Goal: Navigation & Orientation: Find specific page/section

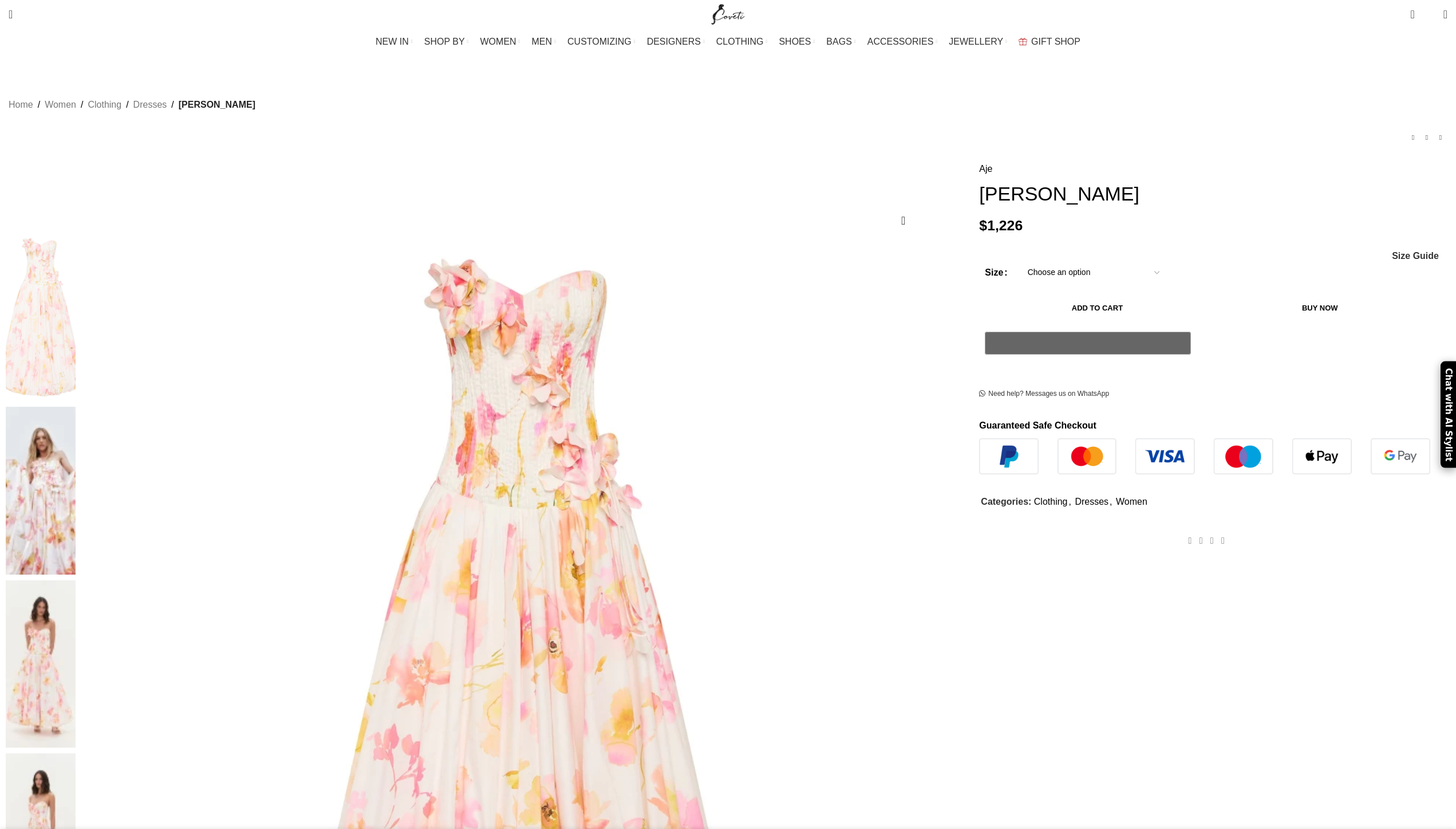
click at [552, 41] on span "MEN" at bounding box center [543, 41] width 21 height 11
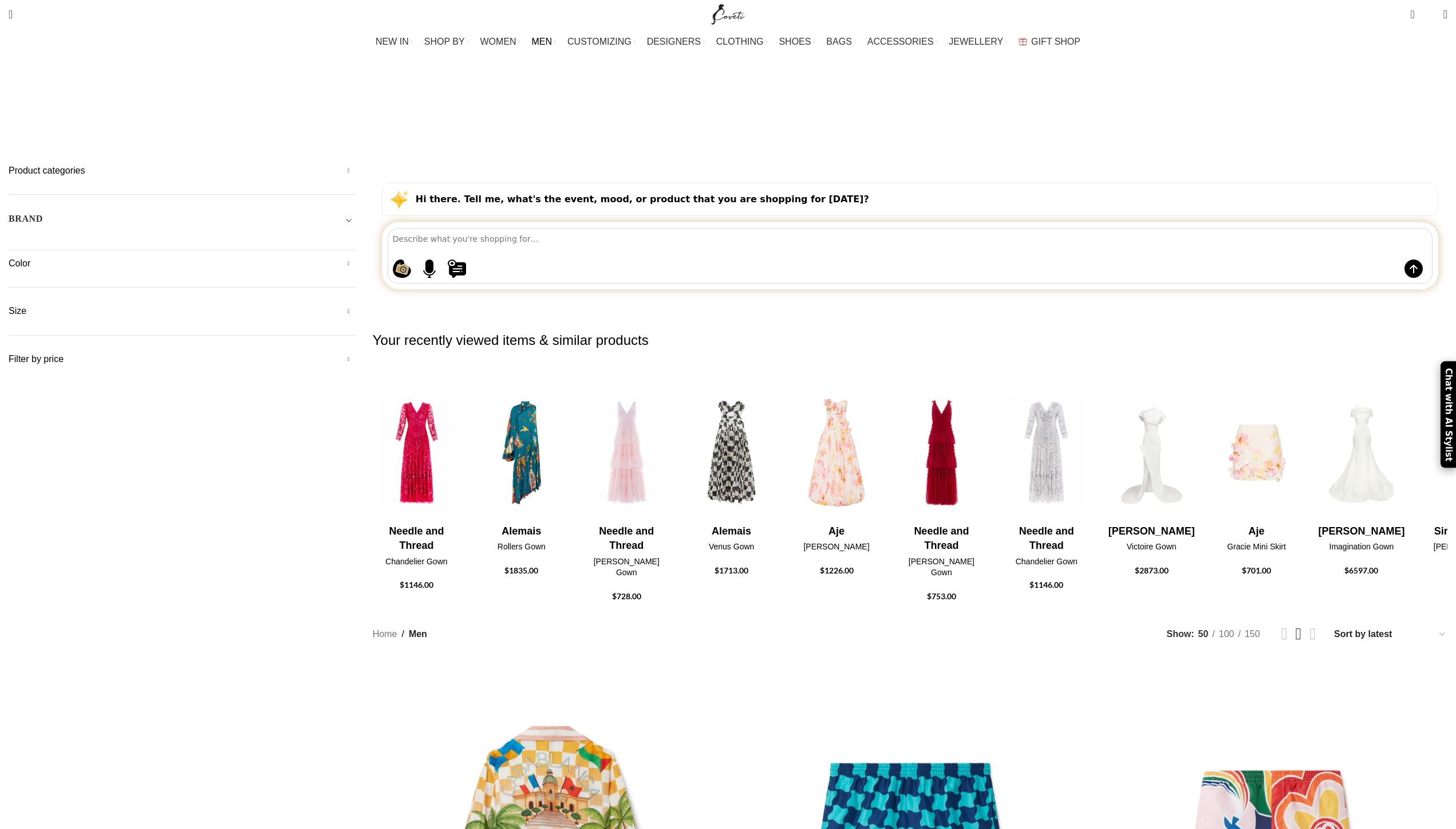
click at [356, 164] on h5 "Product categories" at bounding box center [182, 171] width 347 height 13
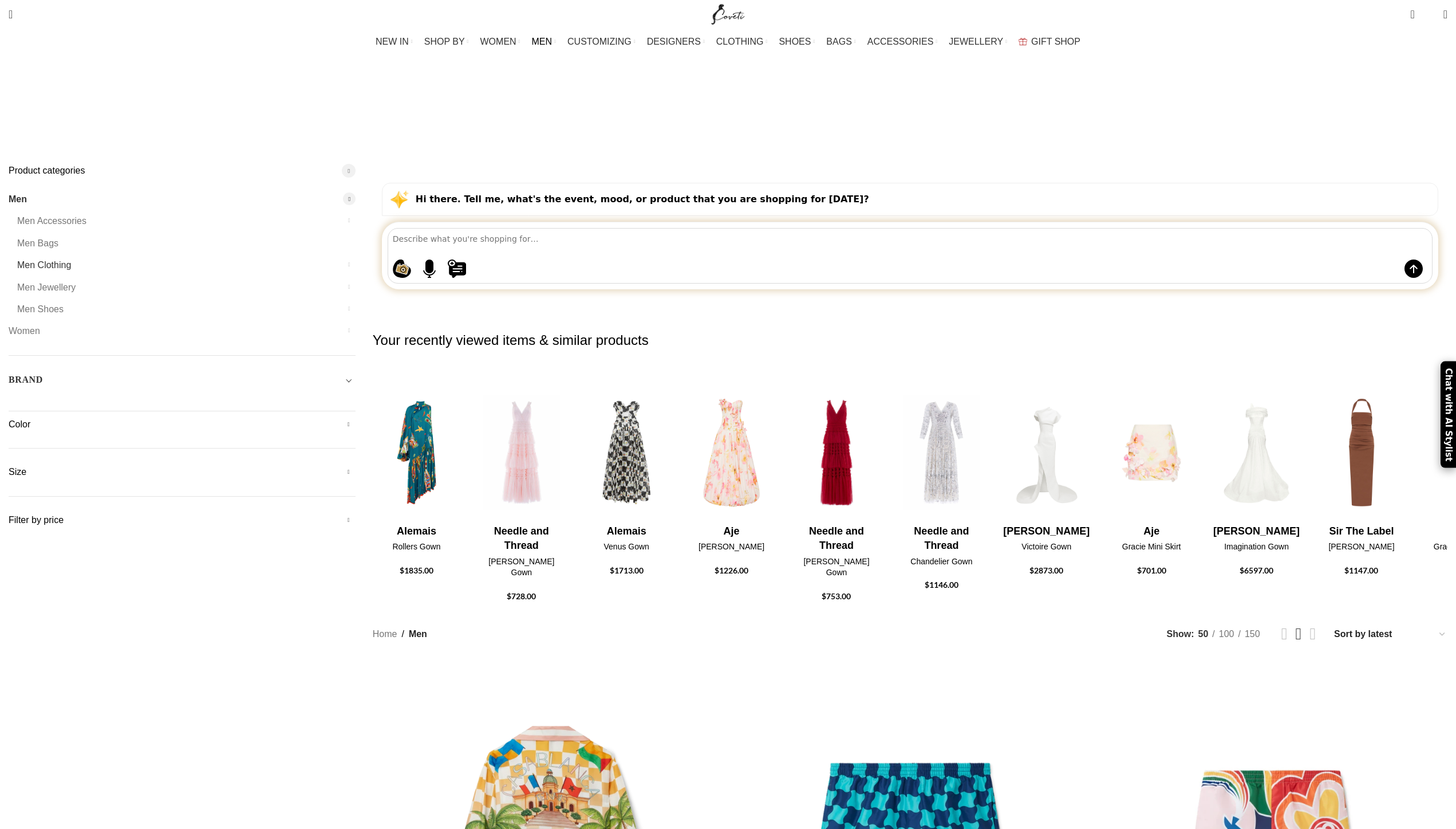
click at [341, 254] on link "Men Clothing" at bounding box center [179, 265] width 324 height 21
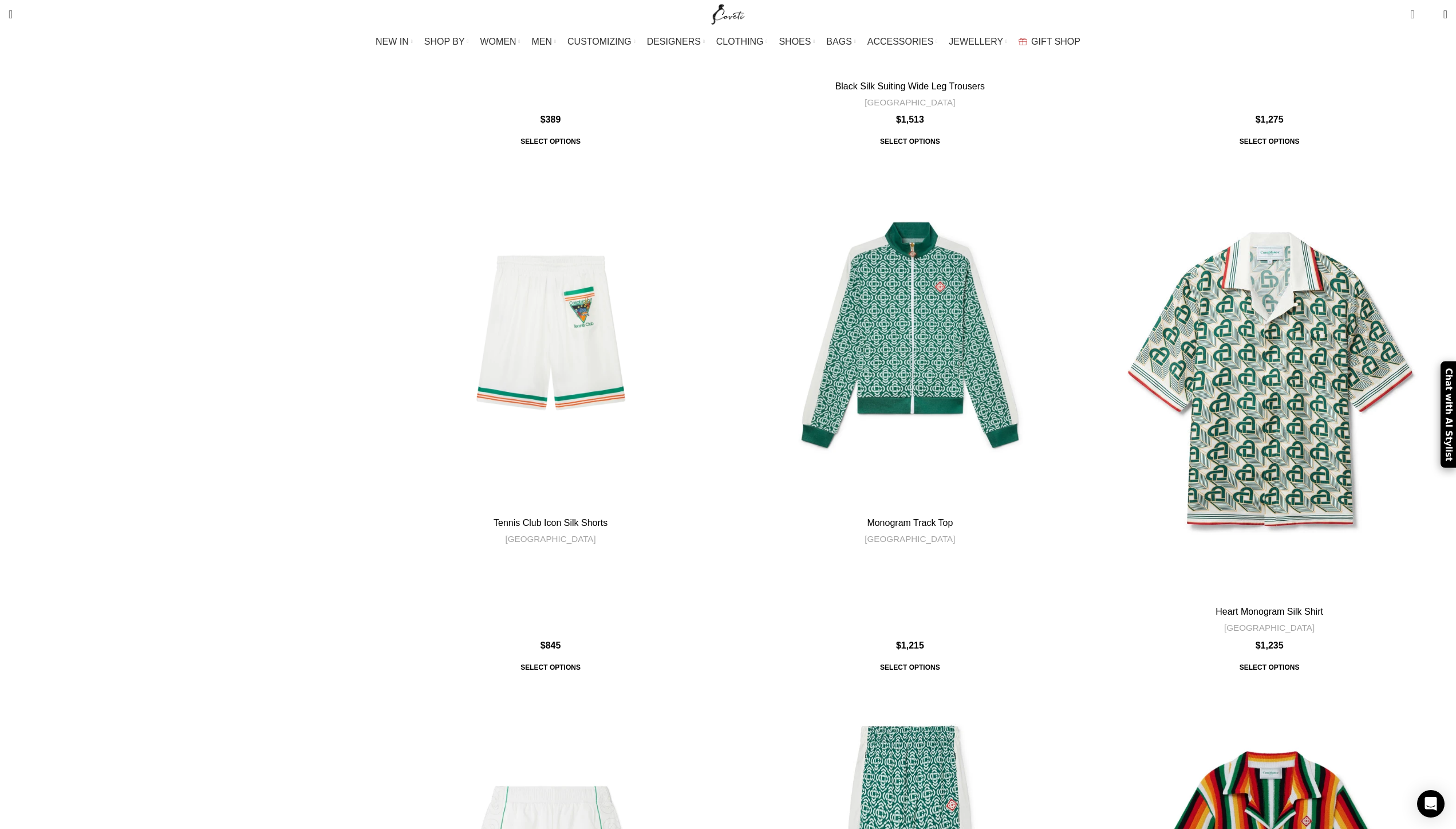
scroll to position [4359, 0]
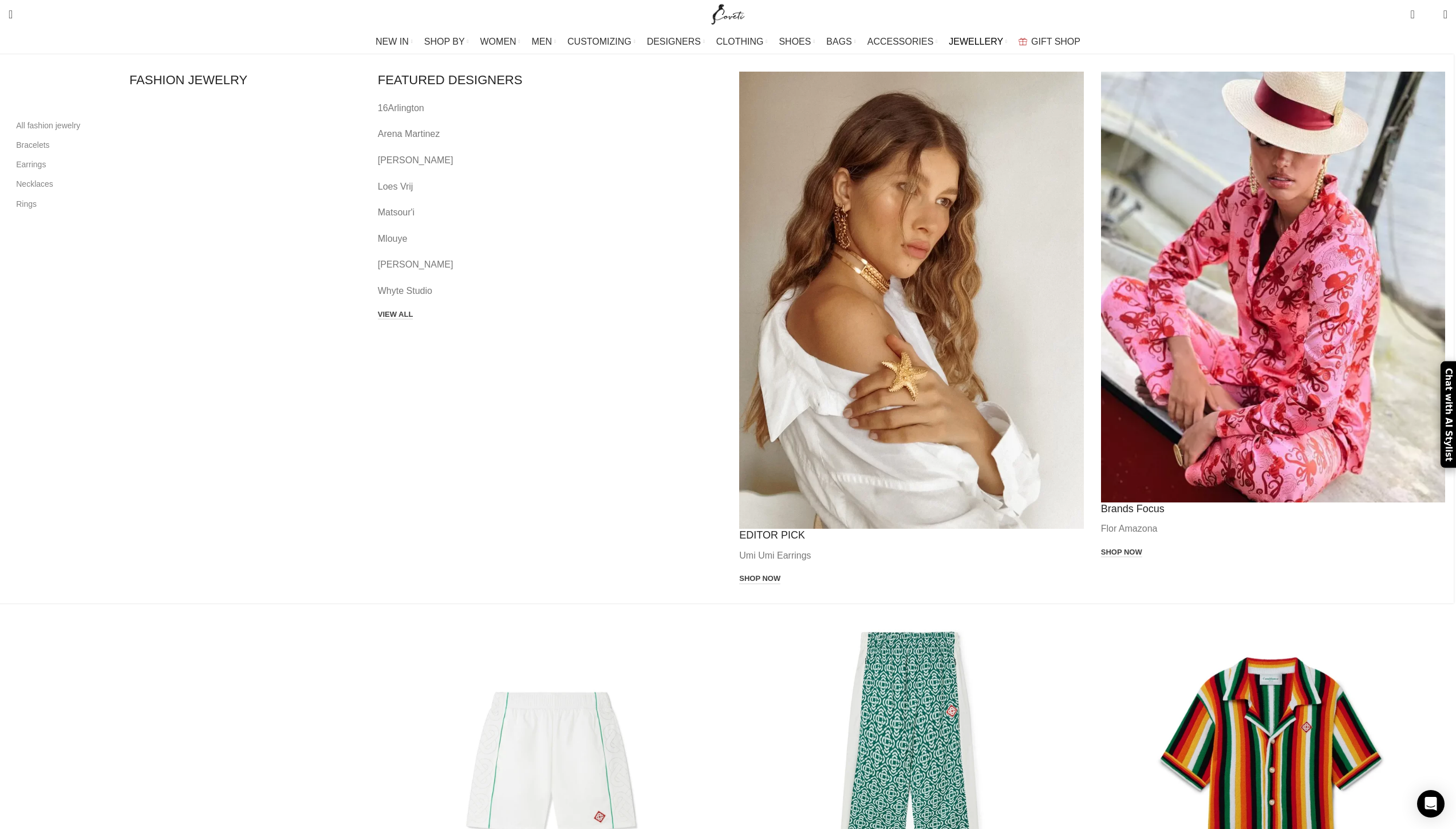
click at [949, 39] on span "JEWELLERY" at bounding box center [976, 41] width 55 height 11
